Goal: Information Seeking & Learning: Learn about a topic

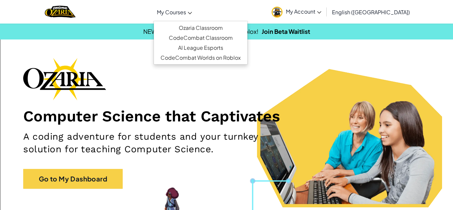
click at [186, 15] on span "My Courses" at bounding box center [171, 12] width 29 height 7
click at [247, 25] on link "Ozaria Classroom" at bounding box center [201, 28] width 94 height 10
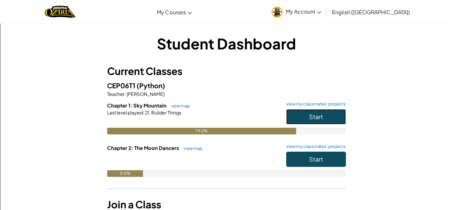
click at [326, 116] on button "Start" at bounding box center [316, 116] width 60 height 15
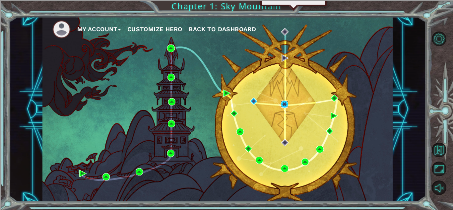
click at [286, 106] on img at bounding box center [284, 103] width 7 height 7
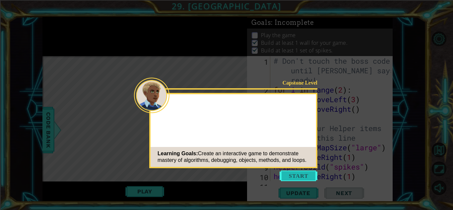
click at [302, 173] on button "Start" at bounding box center [299, 175] width 38 height 11
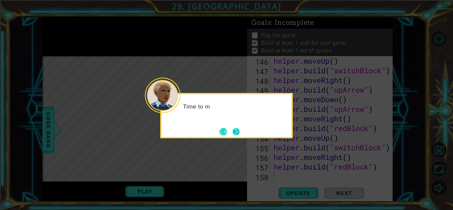
scroll to position [1423, 0]
click at [239, 131] on button "Next" at bounding box center [236, 131] width 12 height 12
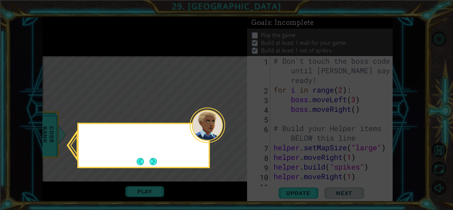
scroll to position [0, 0]
click at [156, 163] on button "Next" at bounding box center [153, 161] width 9 height 9
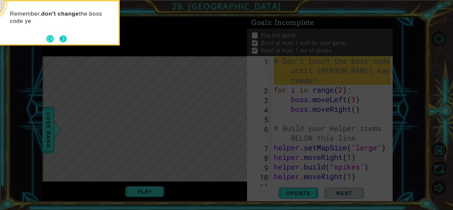
click at [66, 40] on button "Next" at bounding box center [62, 38] width 9 height 9
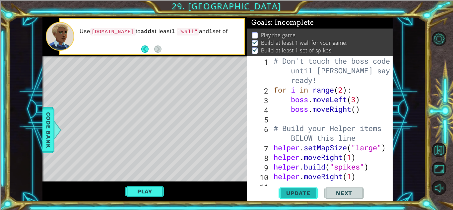
click at [308, 196] on span "Update" at bounding box center [298, 193] width 37 height 7
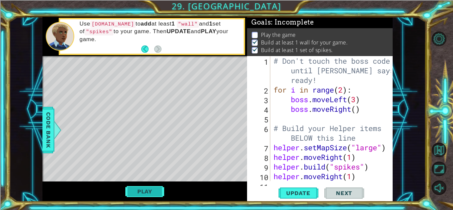
scroll to position [1, 0]
click at [329, 81] on div "# Don't touch the boss code until [PERSON_NAME] says you're ready! for i in ran…" at bounding box center [333, 137] width 122 height 163
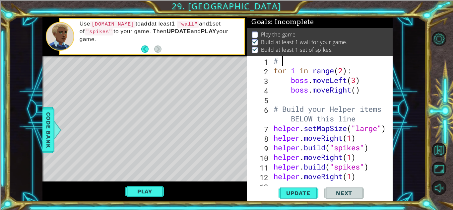
type textarea "#"
type textarea "for i in range(2):"
